Goal: Transaction & Acquisition: Book appointment/travel/reservation

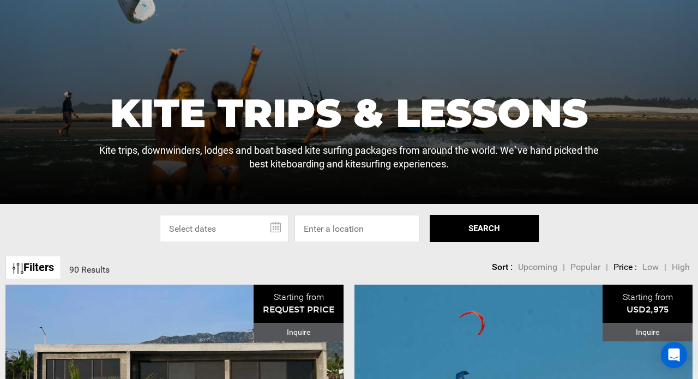
scroll to position [178, 0]
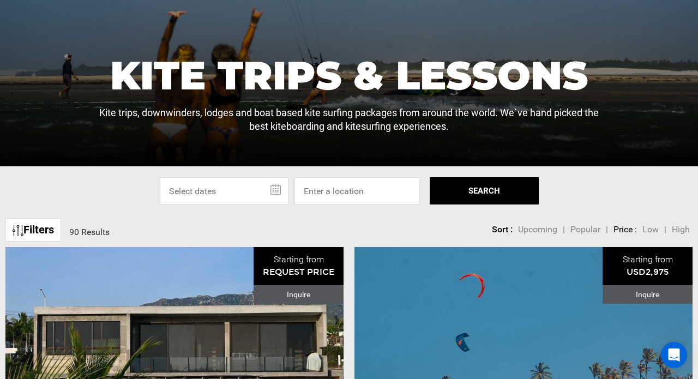
click at [226, 192] on input "text" at bounding box center [224, 190] width 129 height 27
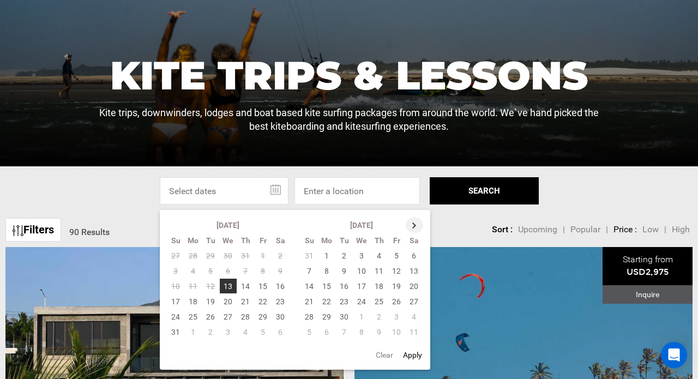
click at [414, 228] on th at bounding box center [414, 225] width 17 height 15
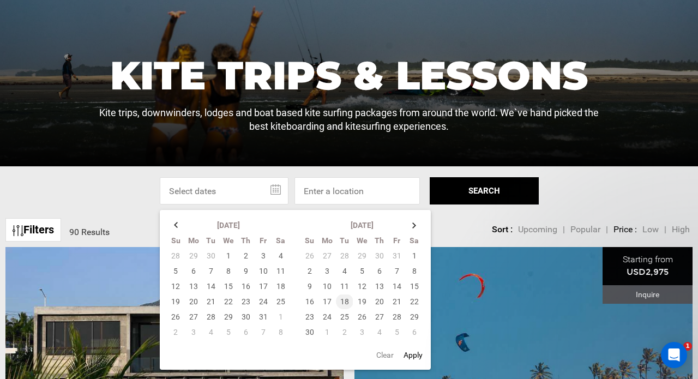
click at [342, 301] on td "18" at bounding box center [344, 301] width 17 height 15
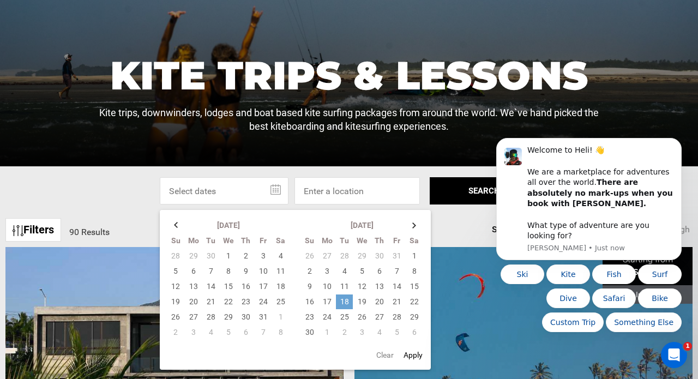
scroll to position [0, 0]
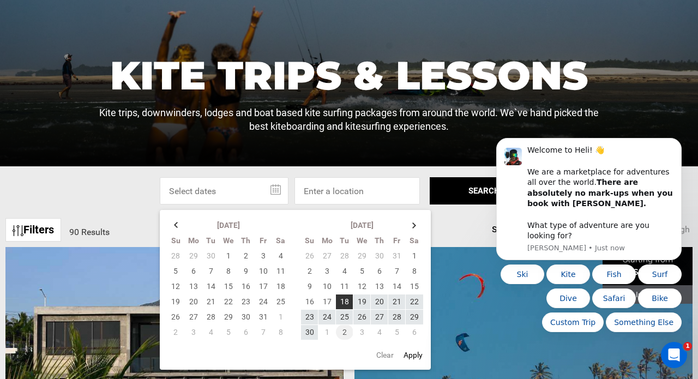
click at [346, 325] on td "2" at bounding box center [344, 331] width 17 height 15
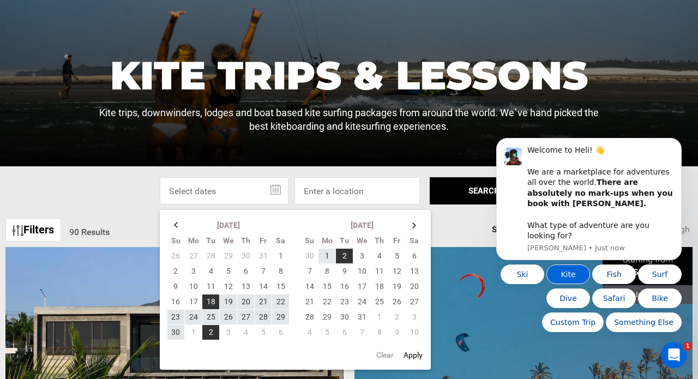
click at [566, 279] on button "Kite" at bounding box center [568, 274] width 44 height 20
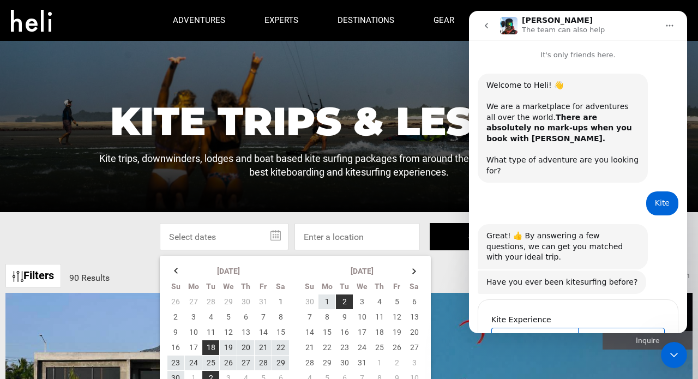
scroll to position [48, 0]
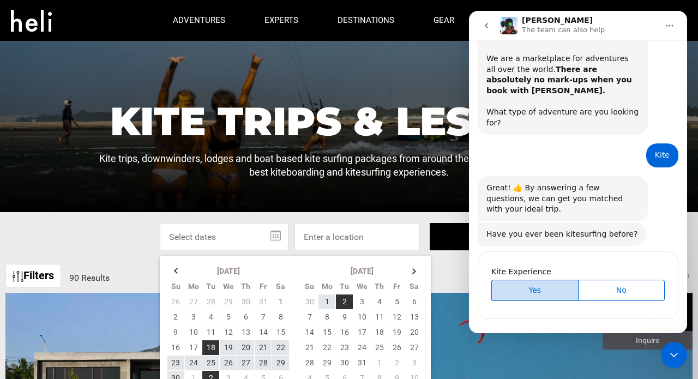
click at [538, 285] on span "Yes" at bounding box center [535, 290] width 84 height 11
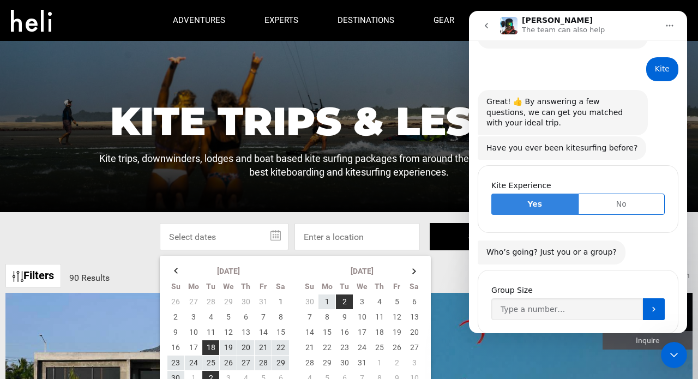
scroll to position [148, 0]
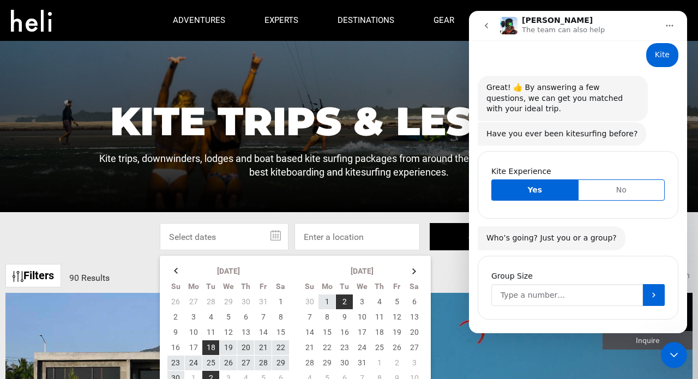
click at [538, 284] on input "Group Size" at bounding box center [567, 295] width 152 height 22
type input "1"
click at [656, 285] on button "Submit" at bounding box center [654, 295] width 22 height 22
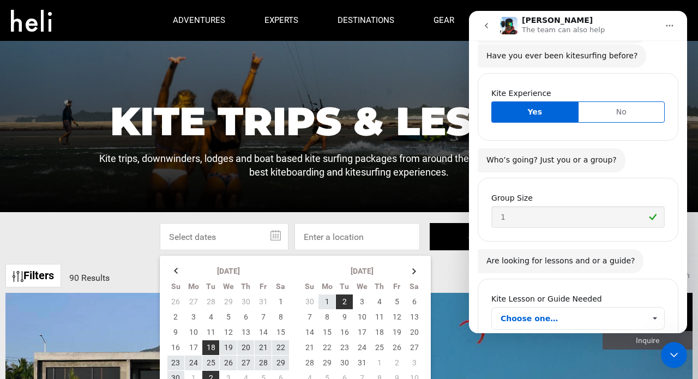
scroll to position [250, 0]
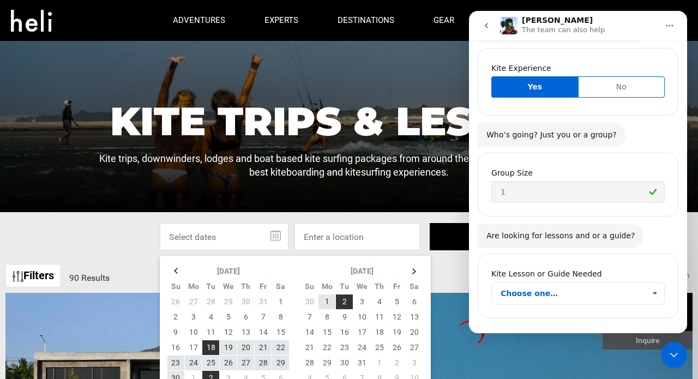
click at [656, 285] on span "Choose one…" at bounding box center [654, 293] width 19 height 22
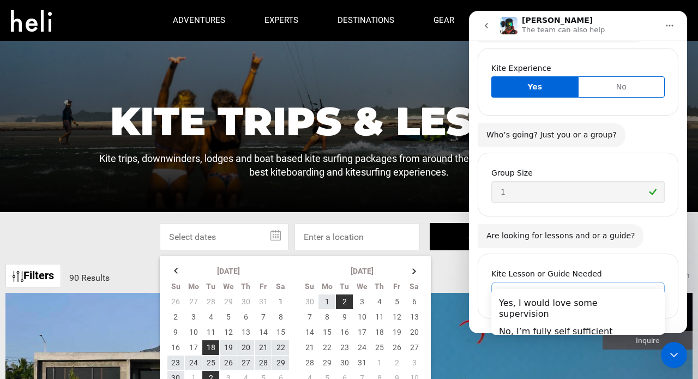
scroll to position [0, 0]
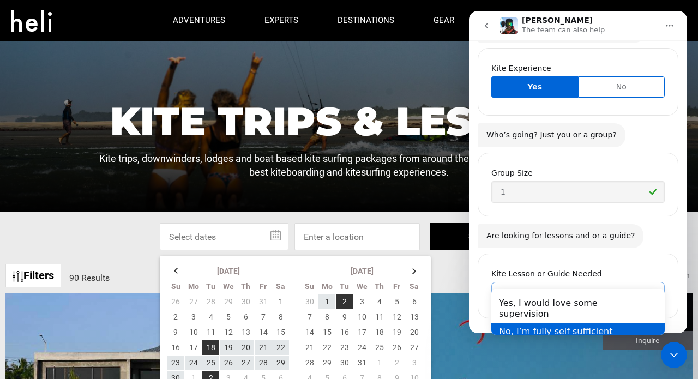
click at [627, 323] on div "No, I’m fully self sufficient" at bounding box center [577, 331] width 173 height 17
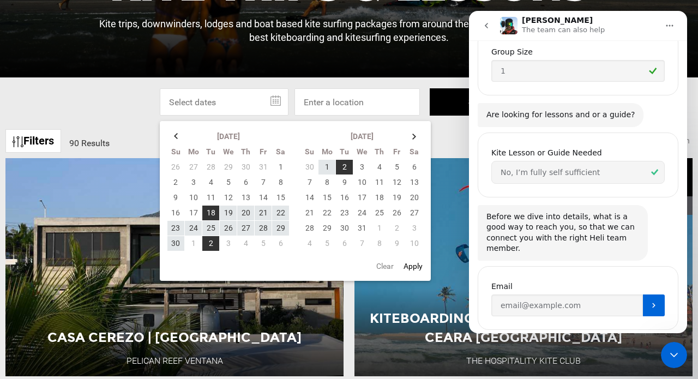
scroll to position [309, 0]
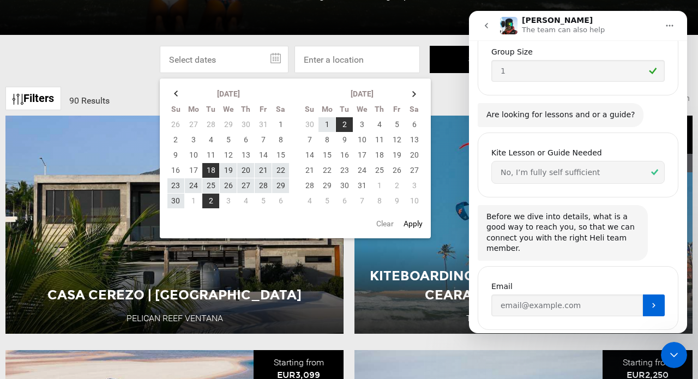
click at [492, 28] on button "go back" at bounding box center [486, 25] width 21 height 21
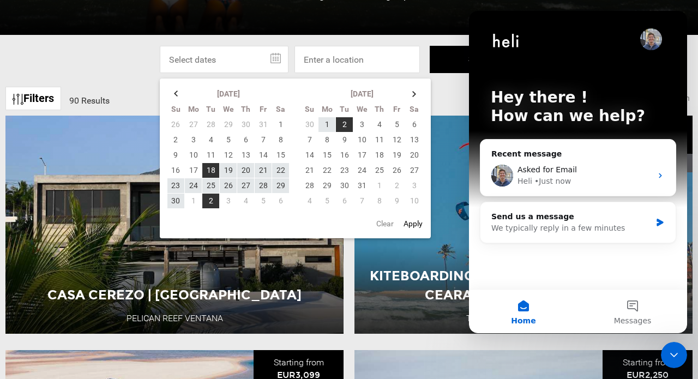
scroll to position [0, 0]
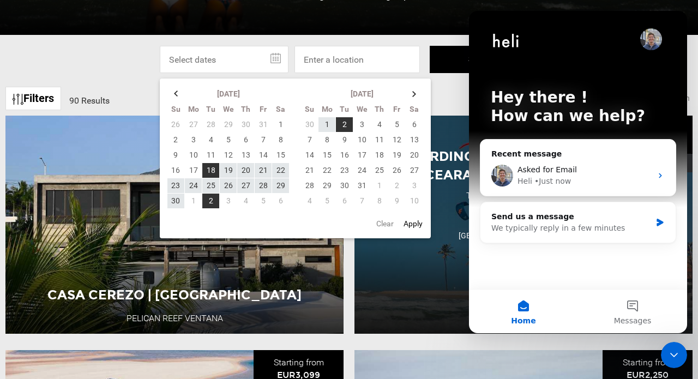
click at [439, 151] on span "Kiteboarding Week | [GEOGRAPHIC_DATA], Ceara [GEOGRAPHIC_DATA]" at bounding box center [524, 165] width 308 height 34
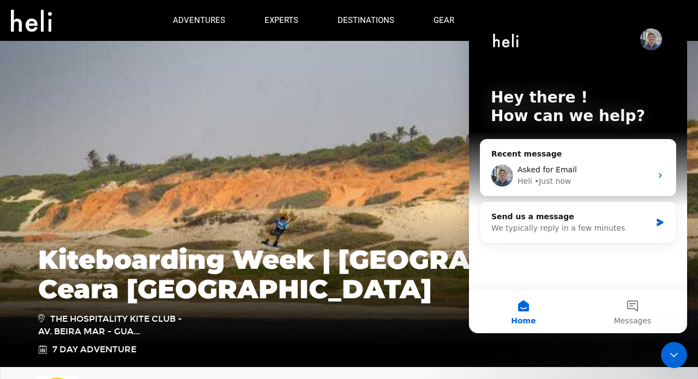
click at [673, 355] on icon "Close Intercom Messenger" at bounding box center [674, 355] width 8 height 4
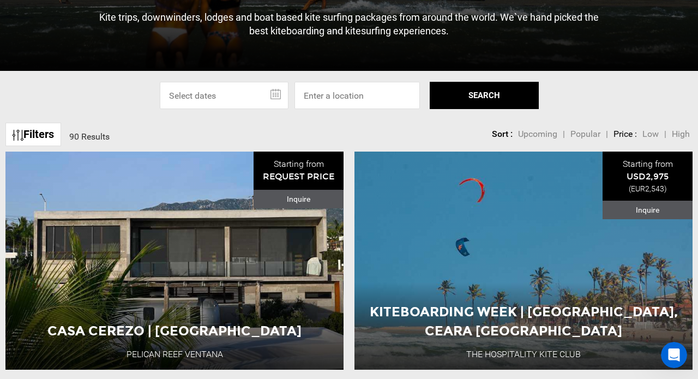
scroll to position [274, 0]
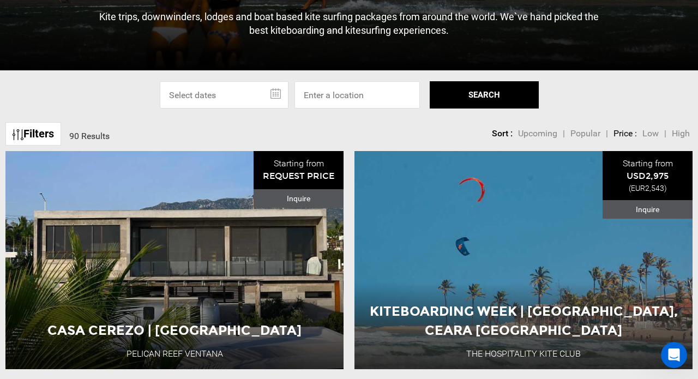
click at [41, 135] on link "Filters" at bounding box center [33, 133] width 56 height 23
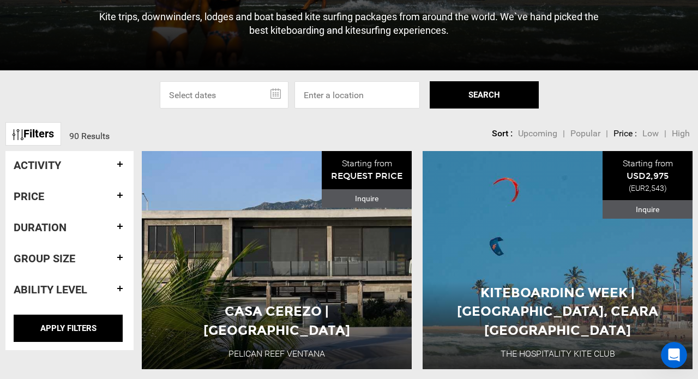
click at [116, 287] on h4 "Ability Level" at bounding box center [70, 289] width 112 height 12
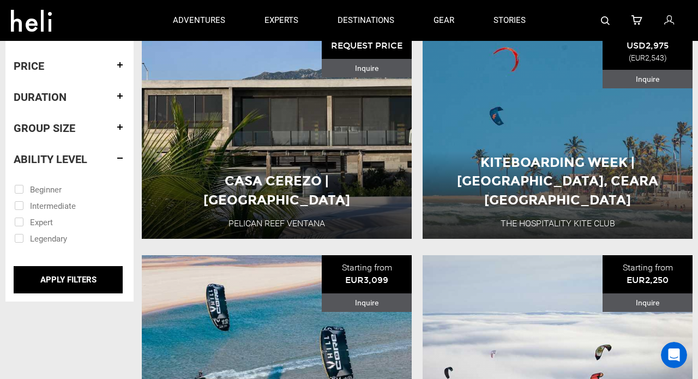
scroll to position [403, 0]
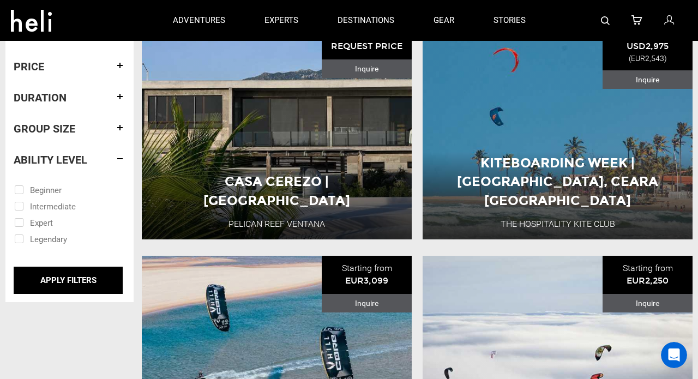
click at [20, 205] on input "checkbox" at bounding box center [61, 205] width 95 height 16
checkbox input "true"
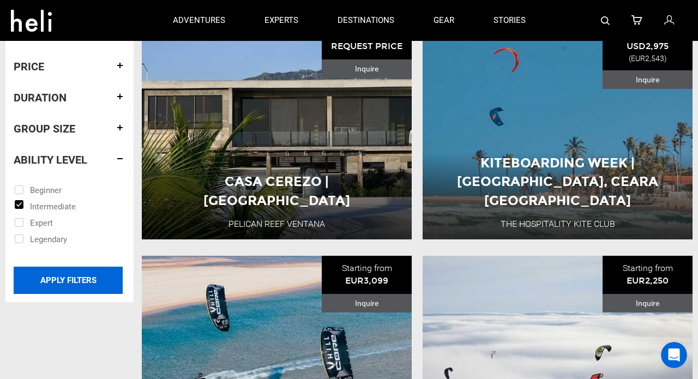
click at [62, 281] on input "APPLY FILTERS" at bounding box center [68, 280] width 109 height 27
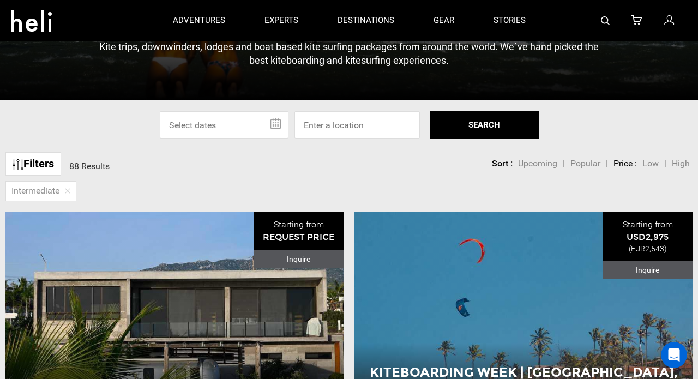
scroll to position [243, 0]
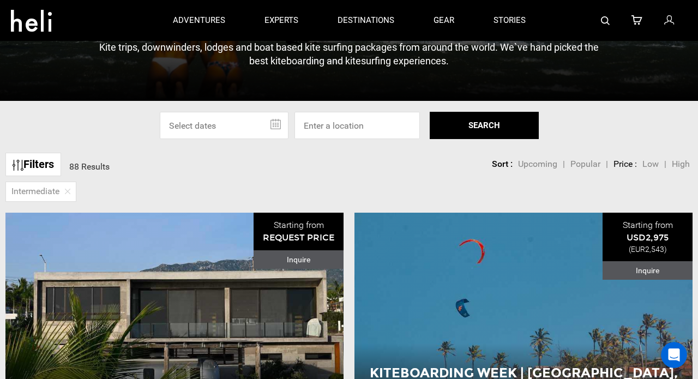
click at [655, 160] on span "Low" at bounding box center [650, 164] width 16 height 10
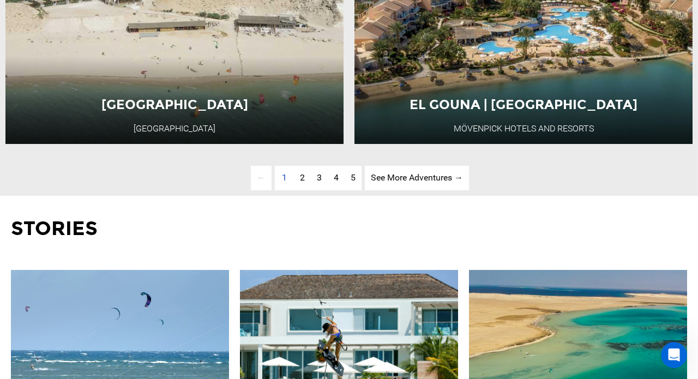
scroll to position [2874, 0]
